Goal: Transaction & Acquisition: Obtain resource

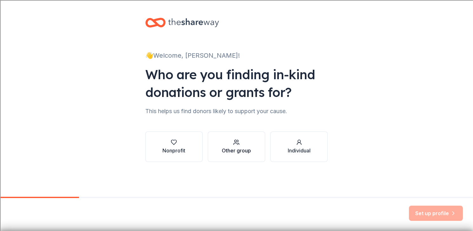
click at [236, 146] on div "Other group" at bounding box center [236, 146] width 29 height 15
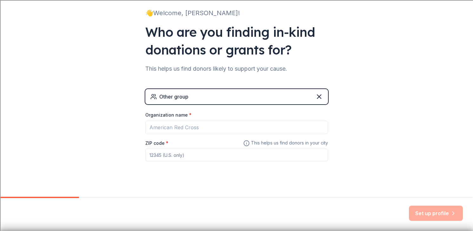
scroll to position [50, 0]
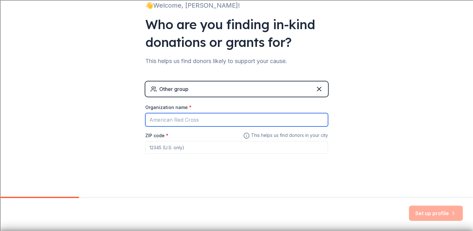
click at [222, 121] on input "Organization name *" at bounding box center [236, 119] width 183 height 13
type input "[US_STATE][GEOGRAPHIC_DATA]"
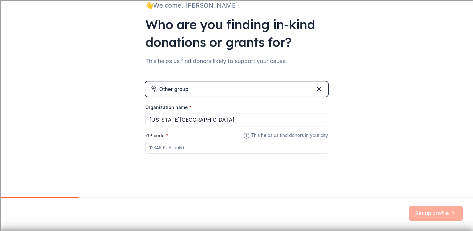
click at [210, 149] on input "ZIP code *" at bounding box center [236, 147] width 183 height 13
type input "92407"
click at [424, 215] on button "Set up profile" at bounding box center [436, 213] width 54 height 15
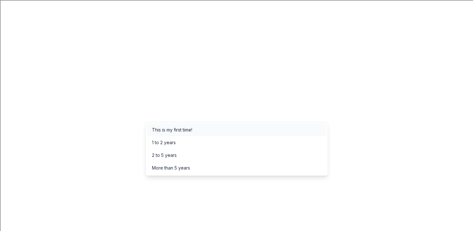
click at [283, 130] on div "This is my first time!" at bounding box center [237, 130] width 180 height 13
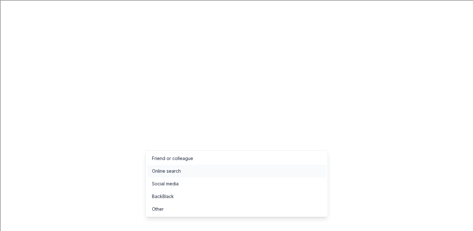
click at [290, 166] on div "Online search" at bounding box center [237, 171] width 180 height 13
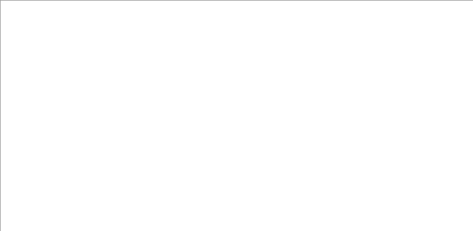
type input "Cafeteria"
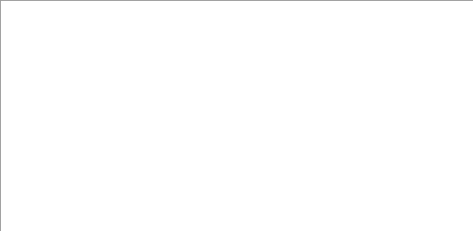
scroll to position [0, 0]
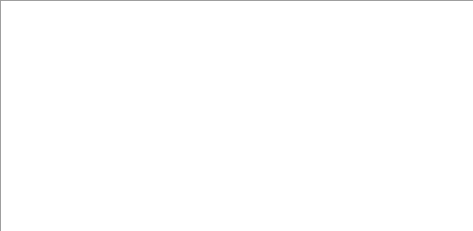
drag, startPoint x: 173, startPoint y: 113, endPoint x: 25, endPoint y: 59, distance: 157.3
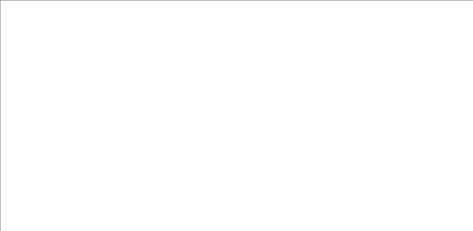
type textarea "We are a public school in [GEOGRAPHIC_DATA]. We serve nearly 700 students rangi…"
type input "[MEDICAL_DATA]"
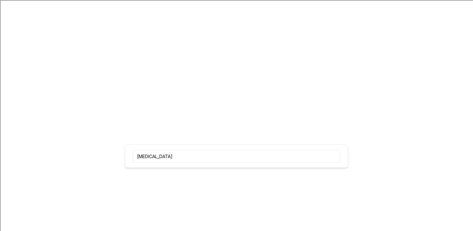
click at [175, 156] on input "[MEDICAL_DATA]" at bounding box center [236, 156] width 207 height 13
type input "l"
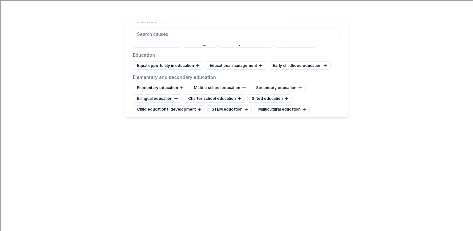
scroll to position [238, 0]
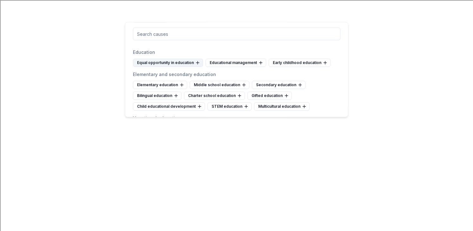
click at [198, 63] on icon at bounding box center [198, 63] width 0 height 3
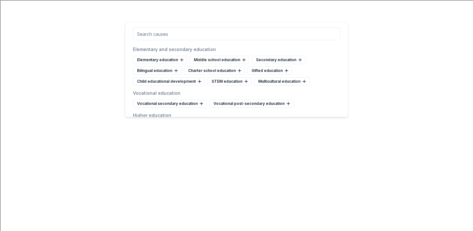
scroll to position [268, 0]
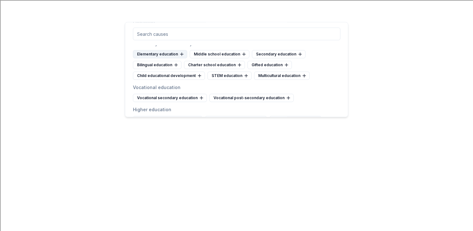
click at [182, 54] on icon at bounding box center [181, 54] width 5 height 5
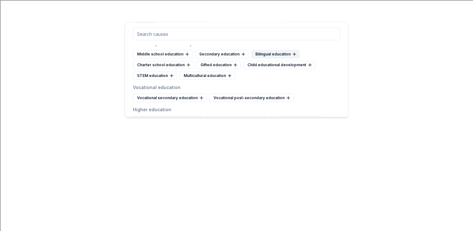
click at [293, 55] on icon at bounding box center [294, 55] width 3 height 0
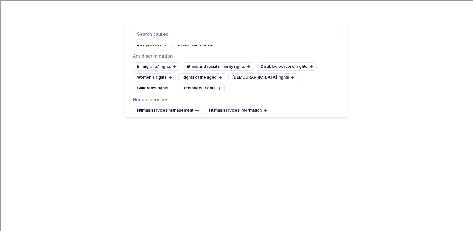
scroll to position [2510, 0]
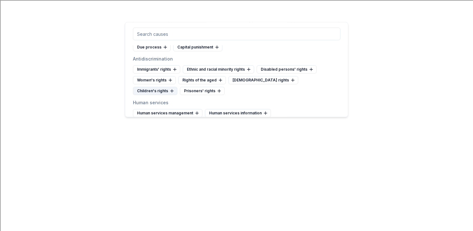
click at [173, 91] on icon at bounding box center [171, 91] width 3 height 0
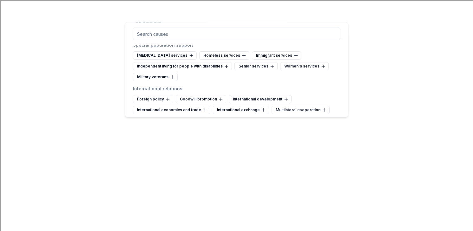
scroll to position [2813, 0]
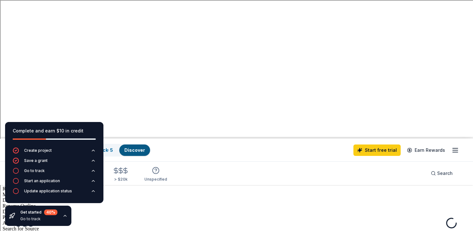
scroll to position [95, 0]
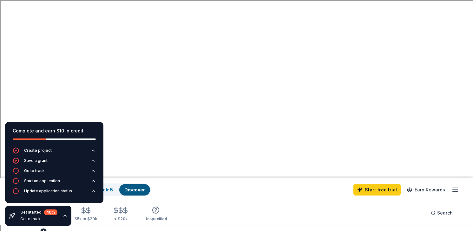
scroll to position [52, 0]
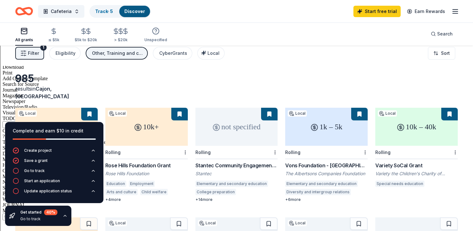
scroll to position [233, 0]
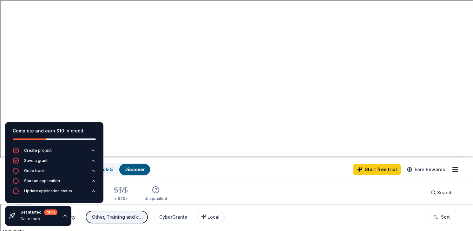
scroll to position [0, 0]
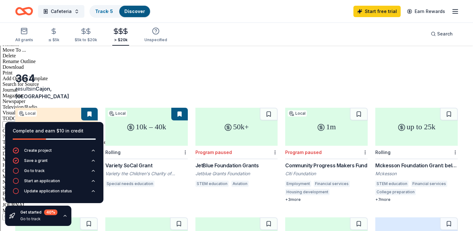
scroll to position [246, 0]
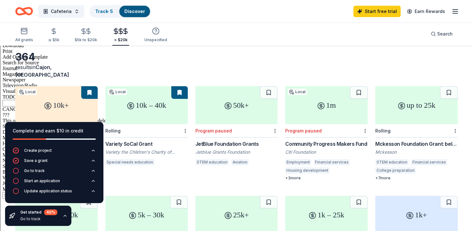
scroll to position [262, 0]
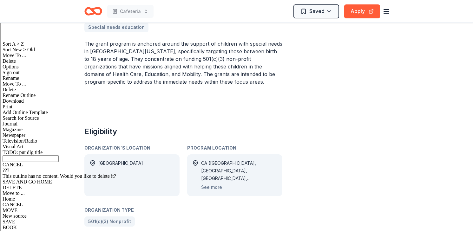
scroll to position [187, 0]
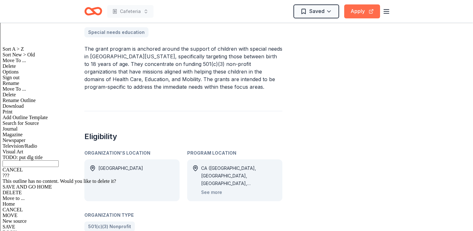
click at [357, 16] on button "Apply" at bounding box center [362, 11] width 36 height 14
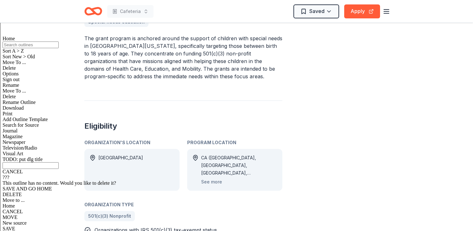
scroll to position [201, 0]
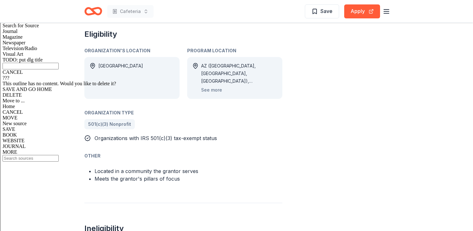
scroll to position [302, 0]
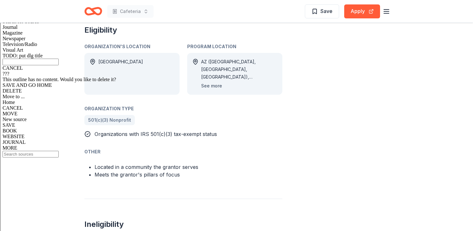
click at [213, 84] on button "See more" at bounding box center [211, 86] width 21 height 8
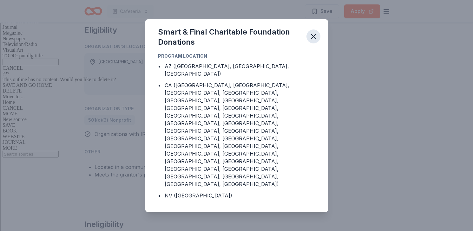
click at [315, 39] on icon "button" at bounding box center [313, 36] width 4 height 4
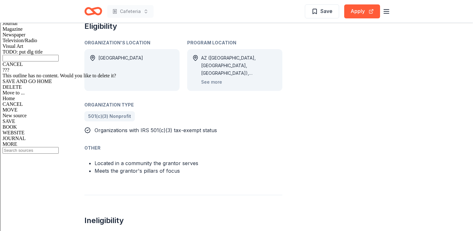
scroll to position [302, 0]
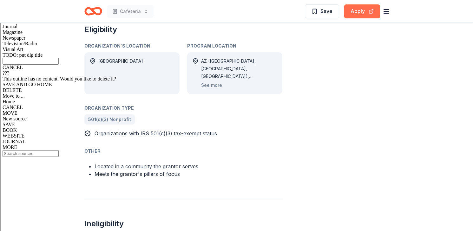
click at [358, 9] on button "Apply" at bounding box center [362, 11] width 36 height 14
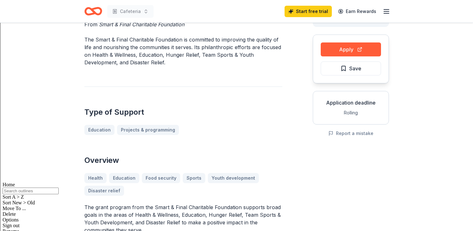
scroll to position [0, 0]
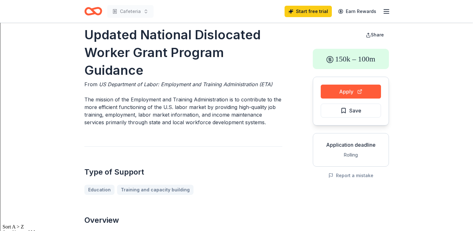
scroll to position [8, 0]
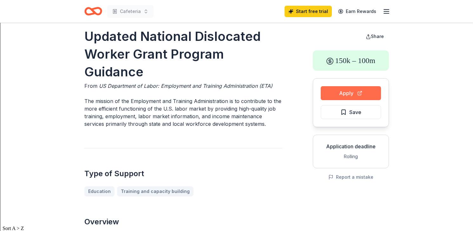
click at [351, 93] on button "Apply" at bounding box center [351, 93] width 60 height 14
